Goal: Information Seeking & Learning: Learn about a topic

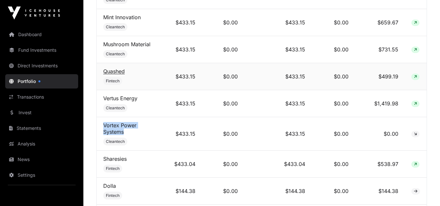
scroll to position [596, 0]
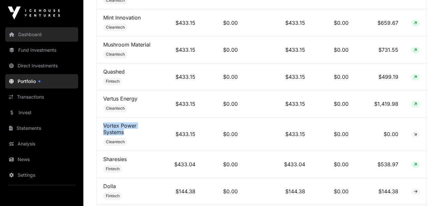
click at [38, 35] on link "Dashboard" at bounding box center [41, 34] width 73 height 14
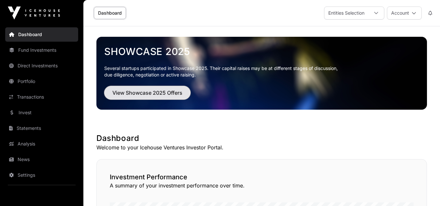
click at [151, 92] on span "View Showcase 2025 Offers" at bounding box center [147, 93] width 70 height 8
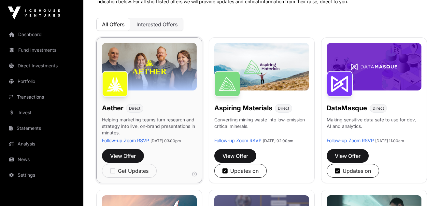
scroll to position [65, 0]
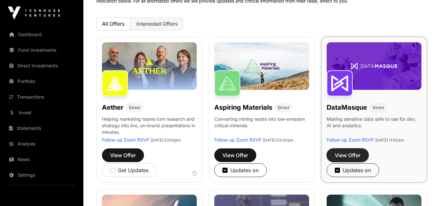
click at [352, 157] on button "View Offer" at bounding box center [348, 156] width 42 height 14
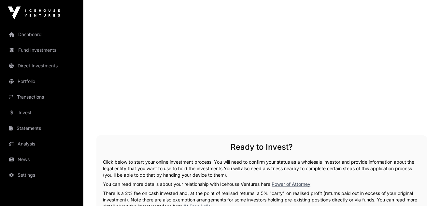
scroll to position [847, 0]
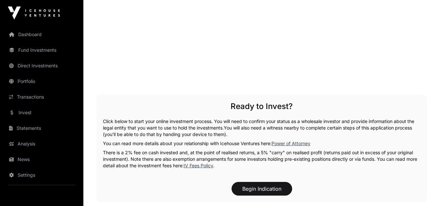
click at [201, 166] on link "IV Fees Policy" at bounding box center [198, 166] width 29 height 6
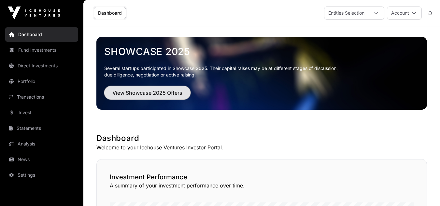
click at [155, 91] on span "View Showcase 2025 Offers" at bounding box center [147, 93] width 70 height 8
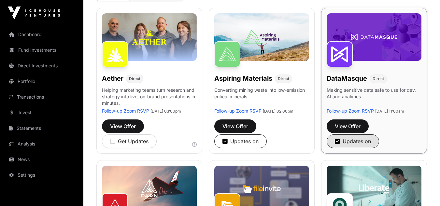
scroll to position [98, 0]
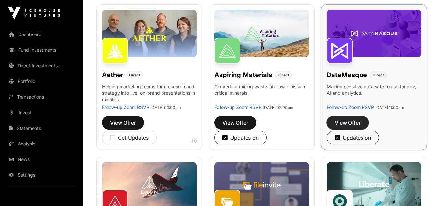
click at [347, 127] on span "View Offer" at bounding box center [348, 123] width 26 height 8
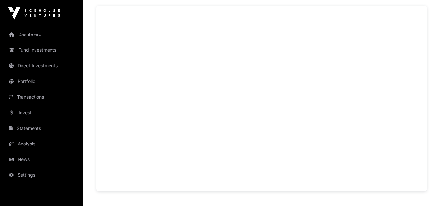
scroll to position [489, 0]
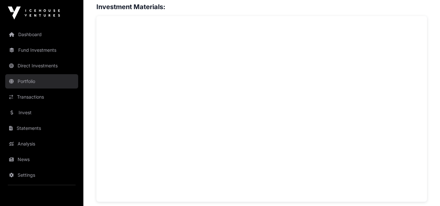
click at [31, 81] on link "Portfolio" at bounding box center [41, 81] width 73 height 14
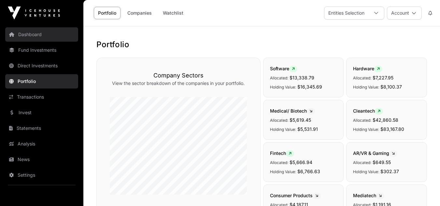
click at [42, 36] on link "Dashboard" at bounding box center [41, 34] width 73 height 14
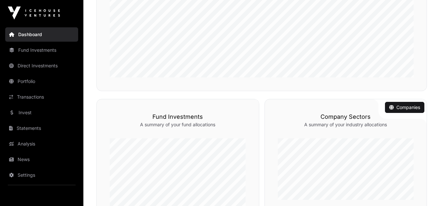
scroll to position [98, 0]
